Goal: Navigation & Orientation: Find specific page/section

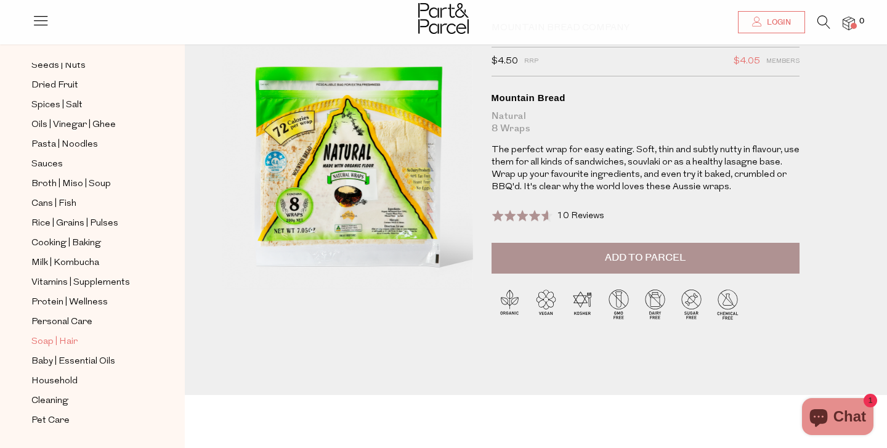
scroll to position [57, 0]
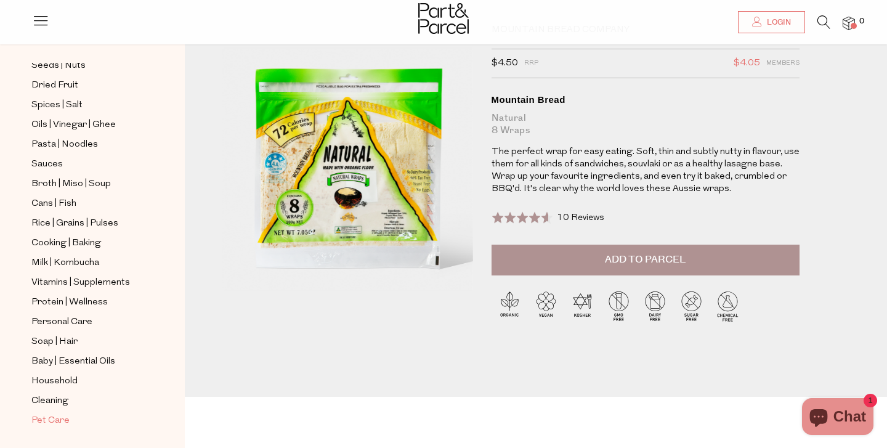
click at [49, 421] on span "Pet Care" at bounding box center [50, 420] width 38 height 15
